Goal: Information Seeking & Learning: Learn about a topic

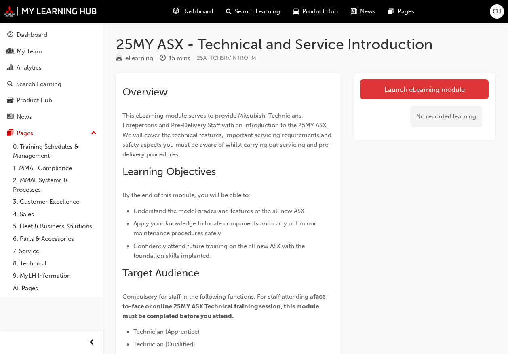
click at [430, 82] on link "Launch eLearning module" at bounding box center [424, 89] width 128 height 20
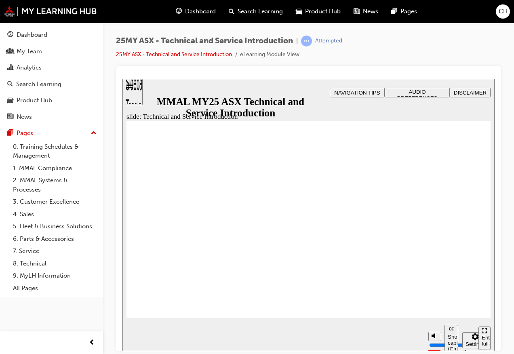
click at [436, 308] on icon "Mute (Ctrl+Alt+M)" at bounding box center [435, 305] width 6 height 6
drag, startPoint x: 436, startPoint y: 323, endPoint x: 436, endPoint y: 300, distance: 23.4
type input "10"
click at [436, 311] on input "volume" at bounding box center [455, 314] width 52 height 6
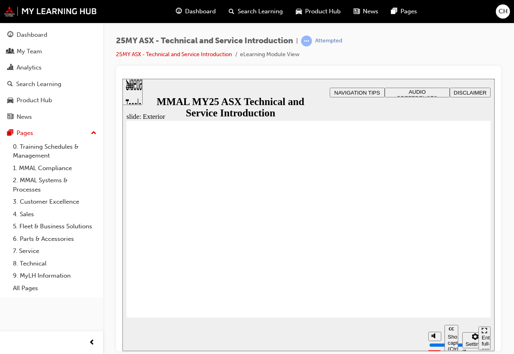
click at [450, 319] on div "slide: Exterior Rectangle 2 Freeform 2 Oval 1 Oval 1 Oval 1 Freeform pause icon…" at bounding box center [308, 214] width 372 height 272
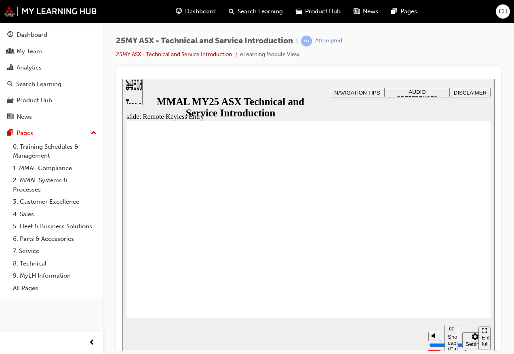
type input "21"
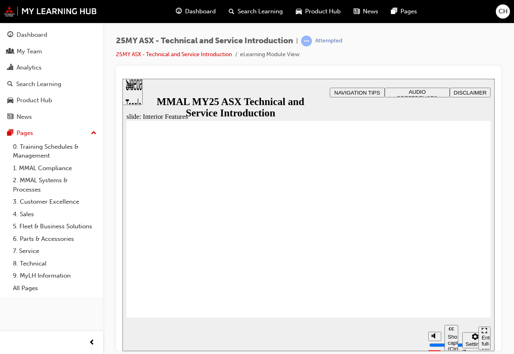
drag, startPoint x: 476, startPoint y: 121, endPoint x: 634, endPoint y: 210, distance: 181.3
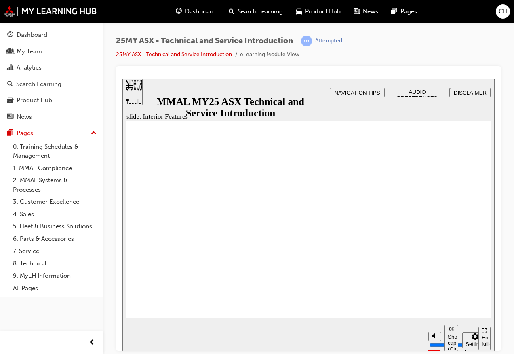
drag, startPoint x: 477, startPoint y: 120, endPoint x: 475, endPoint y: 141, distance: 21.5
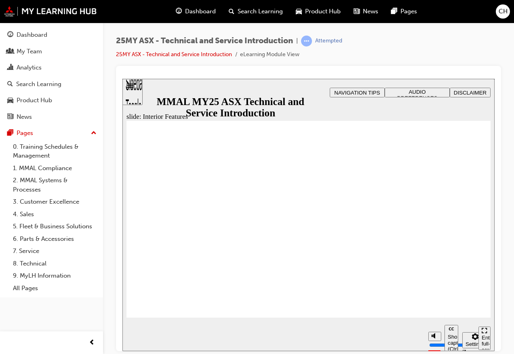
type input "3"
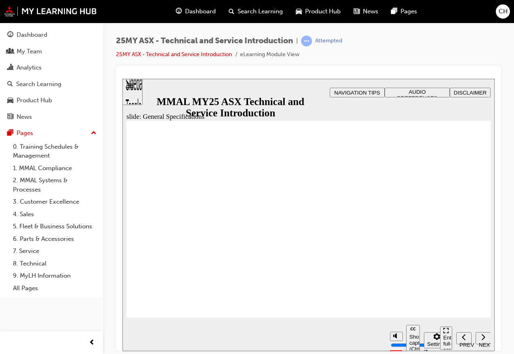
drag, startPoint x: 464, startPoint y: 307, endPoint x: 627, endPoint y: 371, distance: 175.1
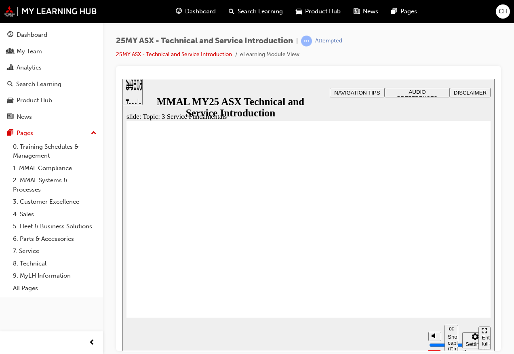
drag, startPoint x: 636, startPoint y: 385, endPoint x: 249, endPoint y: 182, distance: 437.4
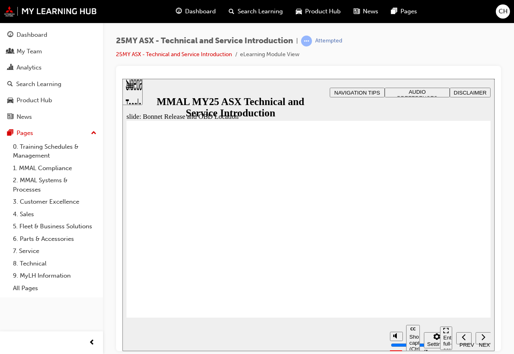
drag, startPoint x: 461, startPoint y: 307, endPoint x: 600, endPoint y: 432, distance: 186.9
drag, startPoint x: 322, startPoint y: 269, endPoint x: 201, endPoint y: 214, distance: 132.2
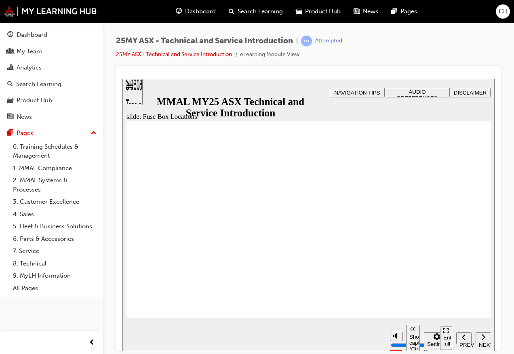
drag, startPoint x: 213, startPoint y: 195, endPoint x: 213, endPoint y: 235, distance: 40.0
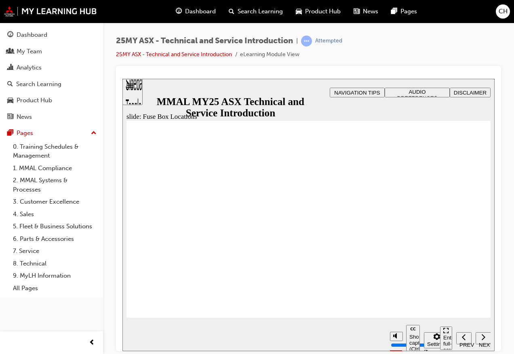
drag, startPoint x: 208, startPoint y: 169, endPoint x: 446, endPoint y: 175, distance: 237.3
drag, startPoint x: 435, startPoint y: 208, endPoint x: 348, endPoint y: 177, distance: 92.3
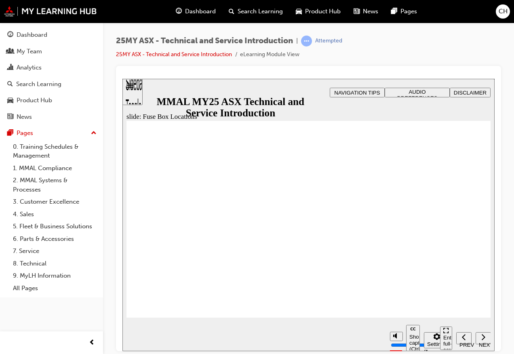
drag, startPoint x: 340, startPoint y: 174, endPoint x: 335, endPoint y: 240, distance: 66.1
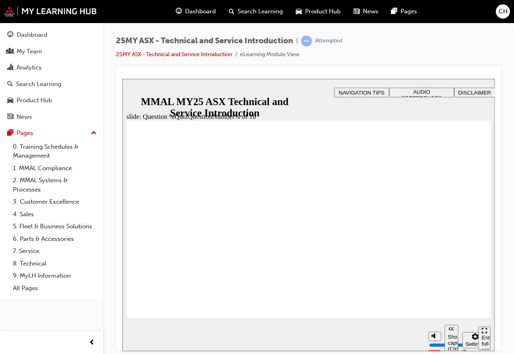
radio input "true"
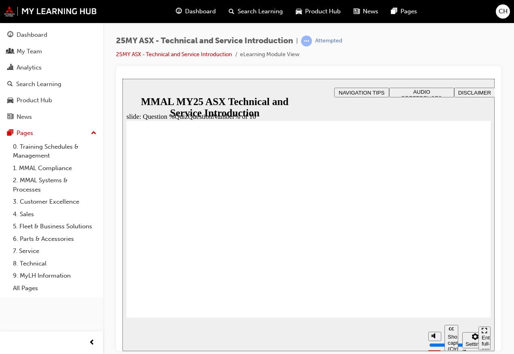
radio input "true"
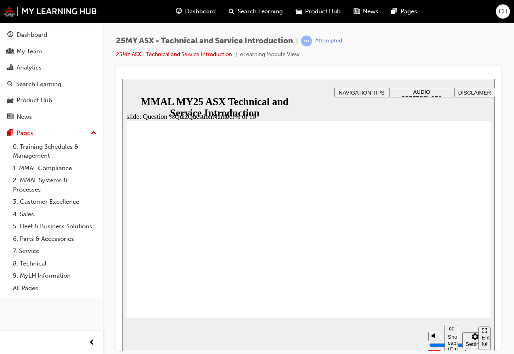
radio input "true"
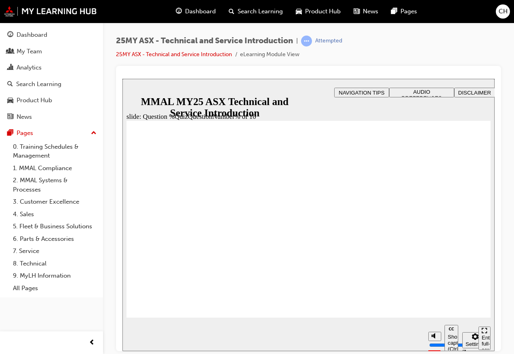
radio input "true"
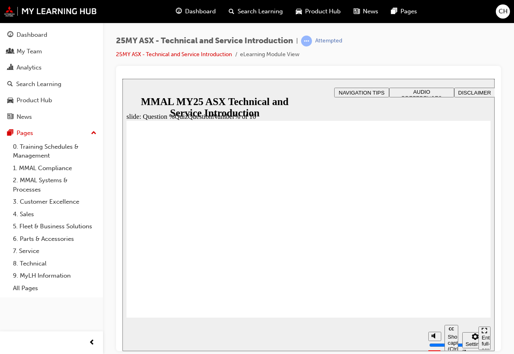
radio input "true"
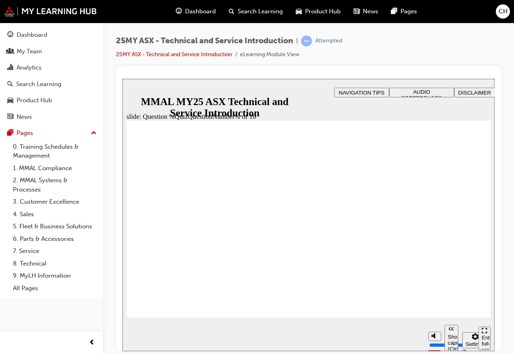
radio input "true"
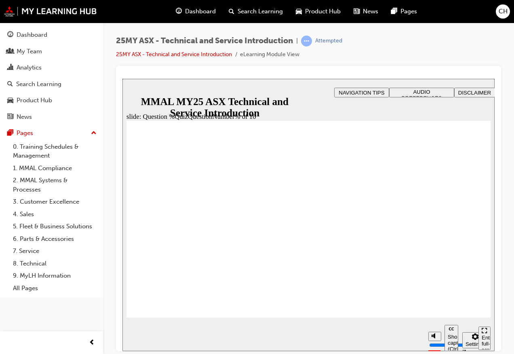
radio input "true"
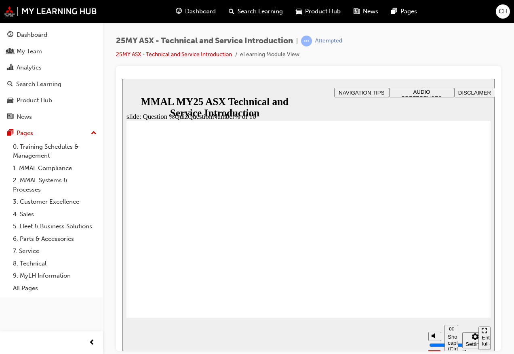
radio input "true"
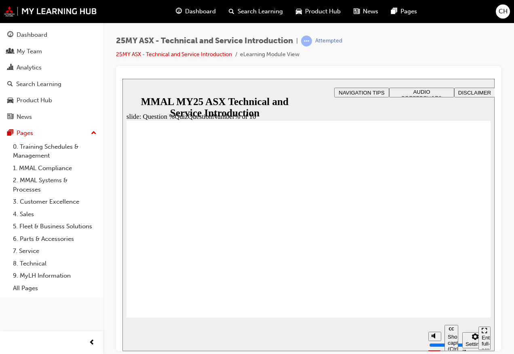
radio input "true"
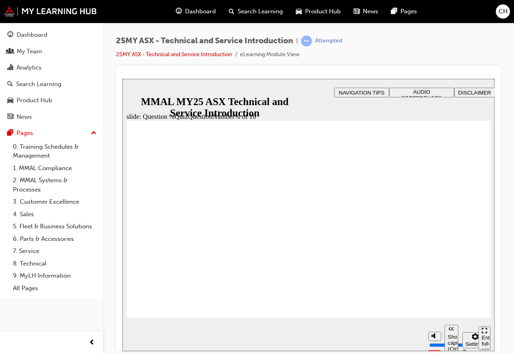
radio input "true"
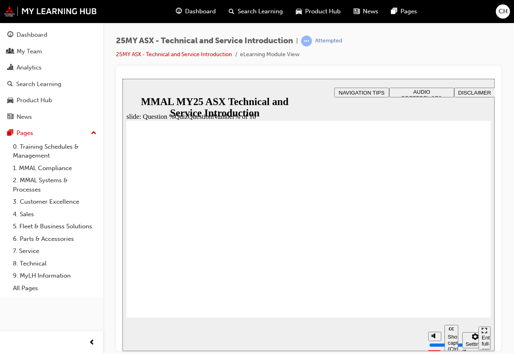
radio input "true"
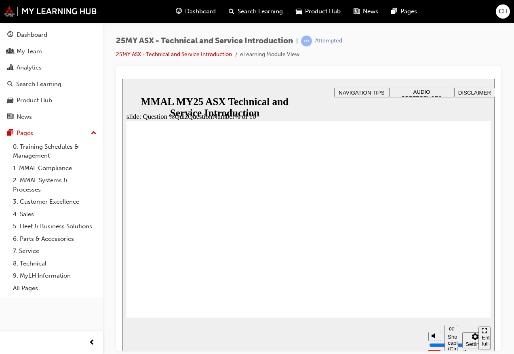
radio input "true"
drag, startPoint x: 171, startPoint y: 298, endPoint x: 301, endPoint y: 432, distance: 187.4
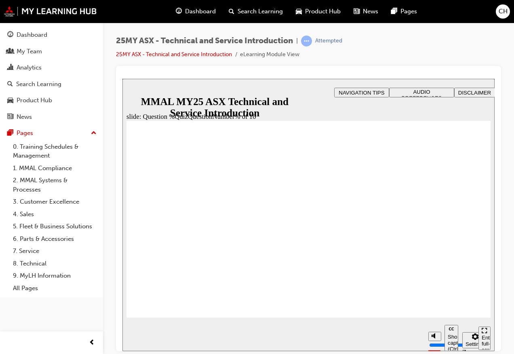
radio input "true"
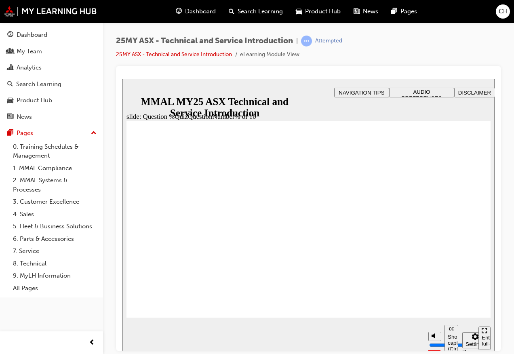
radio input "true"
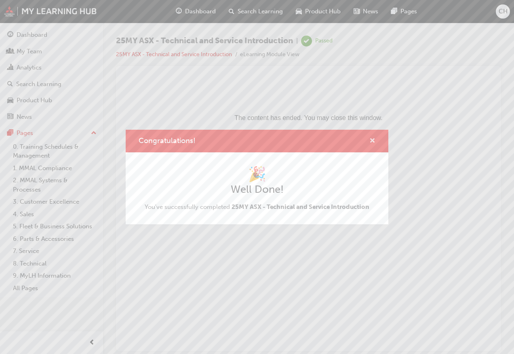
click at [373, 139] on span "cross-icon" at bounding box center [372, 141] width 6 height 7
